Goal: Navigation & Orientation: Go to known website

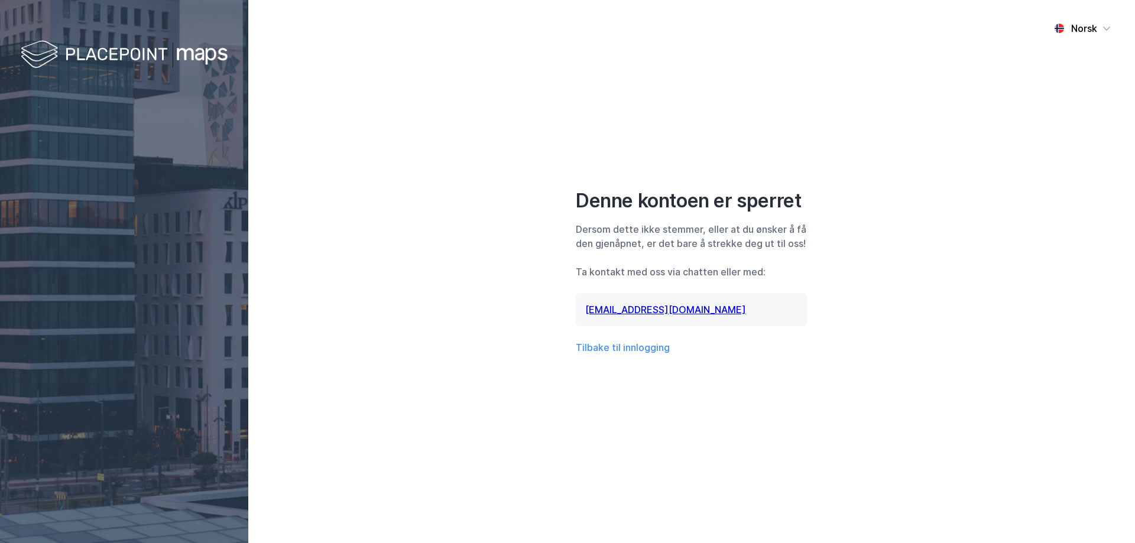
click at [920, 244] on div "Norsk Denne kontoen er sperret [PERSON_NAME] dette ikke stemmer, eller at du øn…" at bounding box center [691, 271] width 887 height 543
click at [612, 343] on button "Tilbake til innlogging" at bounding box center [623, 347] width 94 height 14
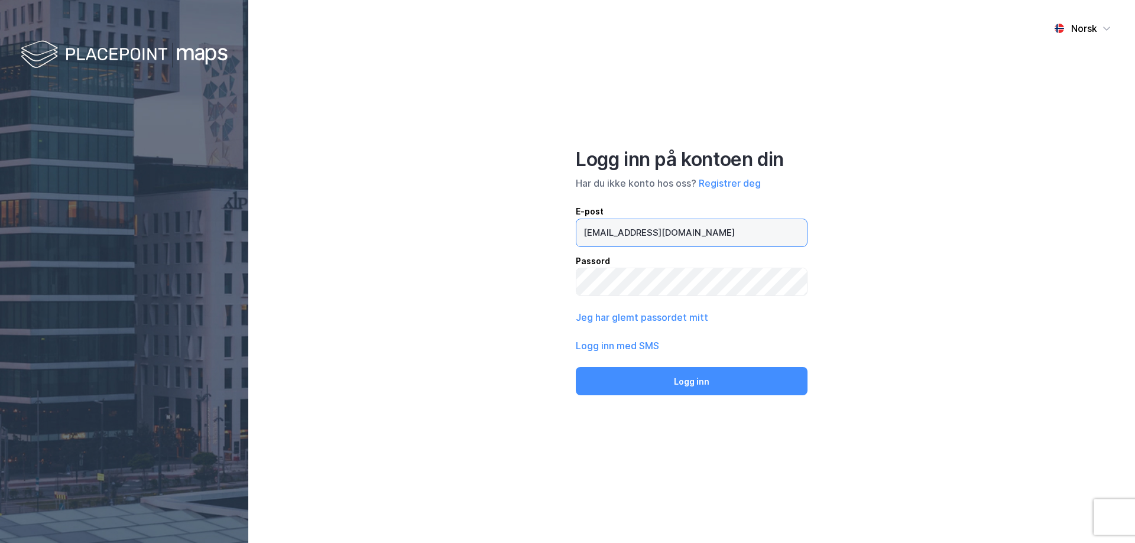
drag, startPoint x: 686, startPoint y: 235, endPoint x: 482, endPoint y: 239, distance: 204.6
click at [482, 239] on div "Norsk Logg inn på kontoen din Har du ikke konto hos oss? Registrer deg E-post […" at bounding box center [691, 271] width 887 height 543
type input "[EMAIL_ADDRESS][DOMAIN_NAME]"
click at [576, 367] on button "Logg inn" at bounding box center [692, 381] width 232 height 28
